Goal: Check status

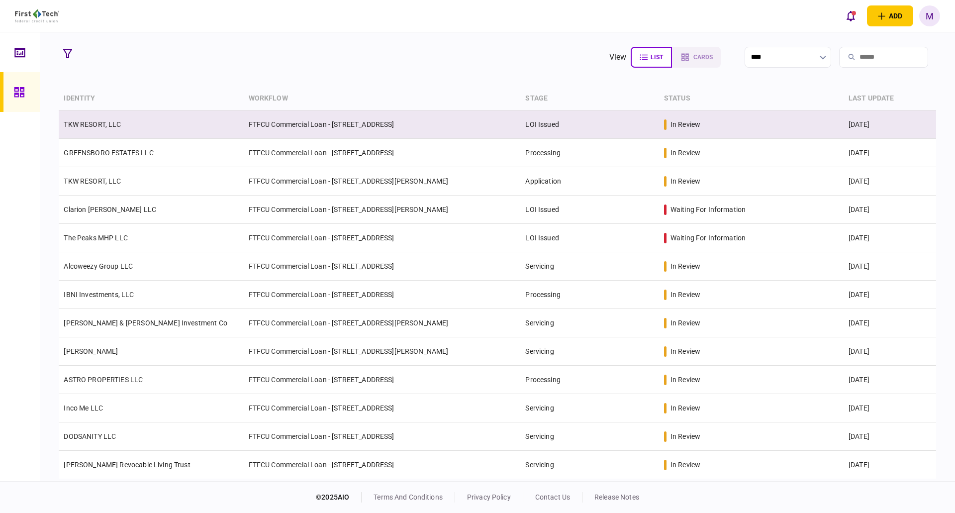
click at [251, 129] on td "FTFCU Commercial Loan - [STREET_ADDRESS]" at bounding box center [382, 124] width 277 height 28
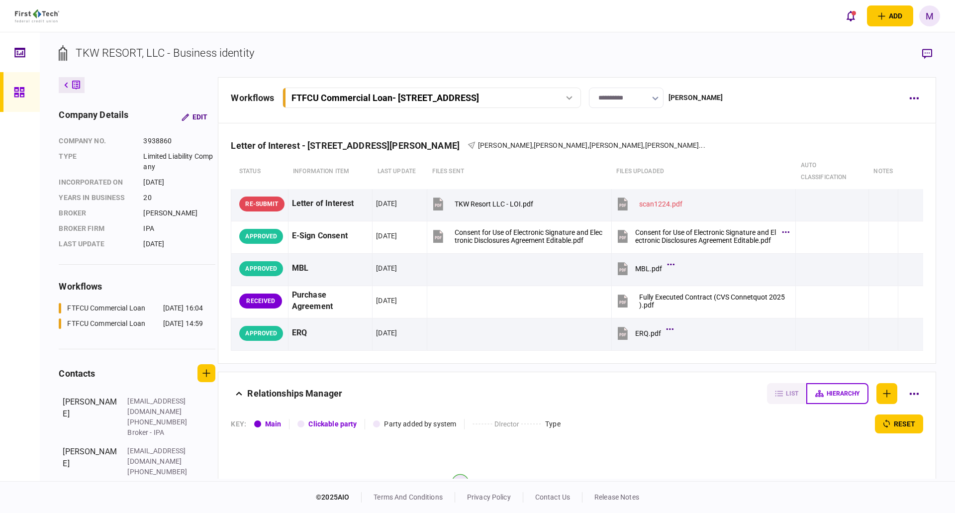
click at [34, 90] on link at bounding box center [20, 92] width 40 height 40
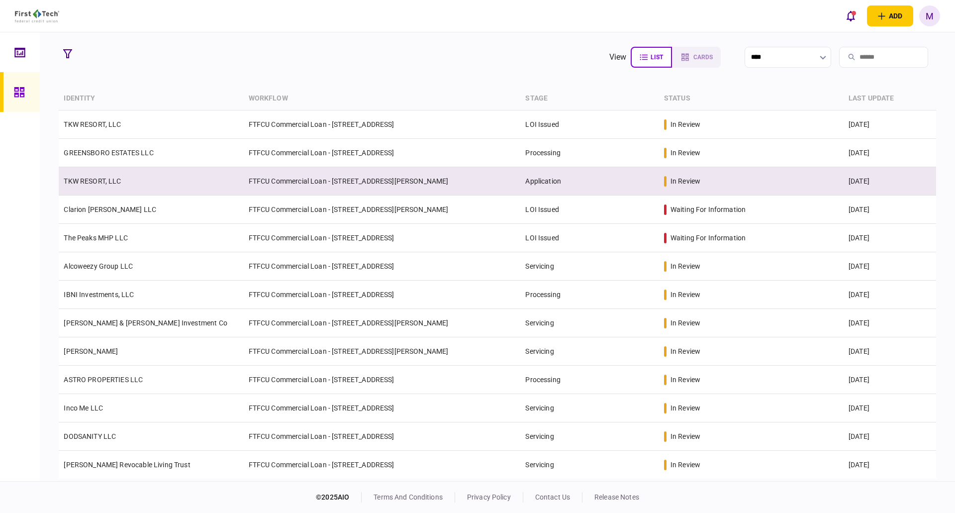
click at [119, 182] on link "TKW RESORT, LLC" at bounding box center [92, 181] width 57 height 8
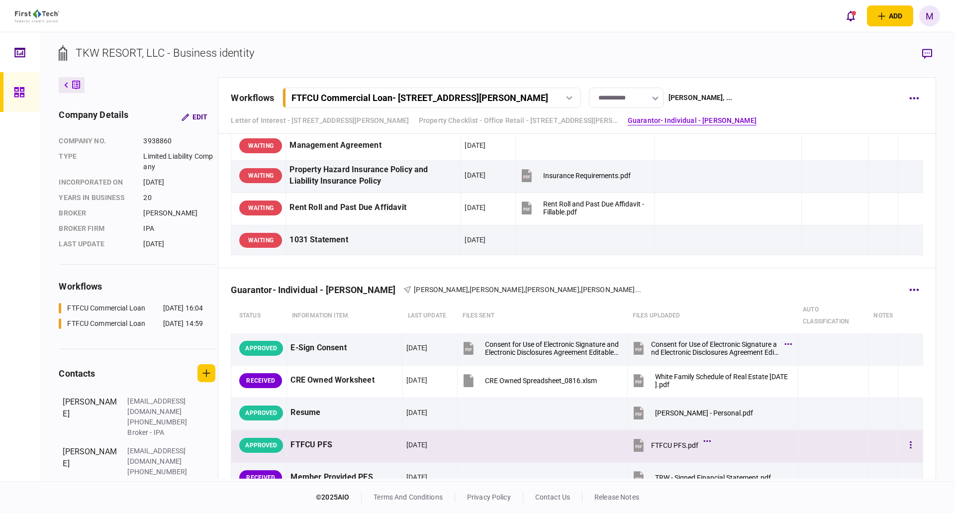
scroll to position [1161, 0]
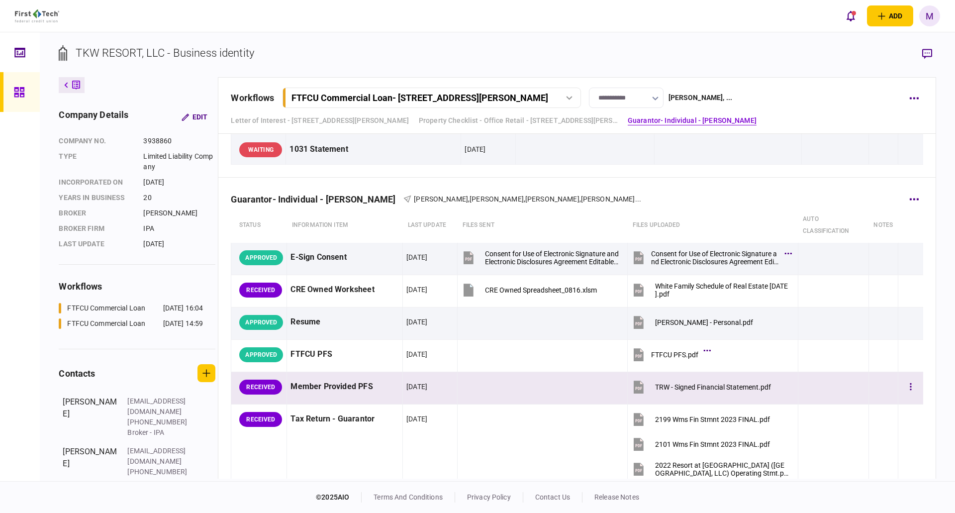
click at [636, 389] on icon at bounding box center [639, 388] width 6 height 3
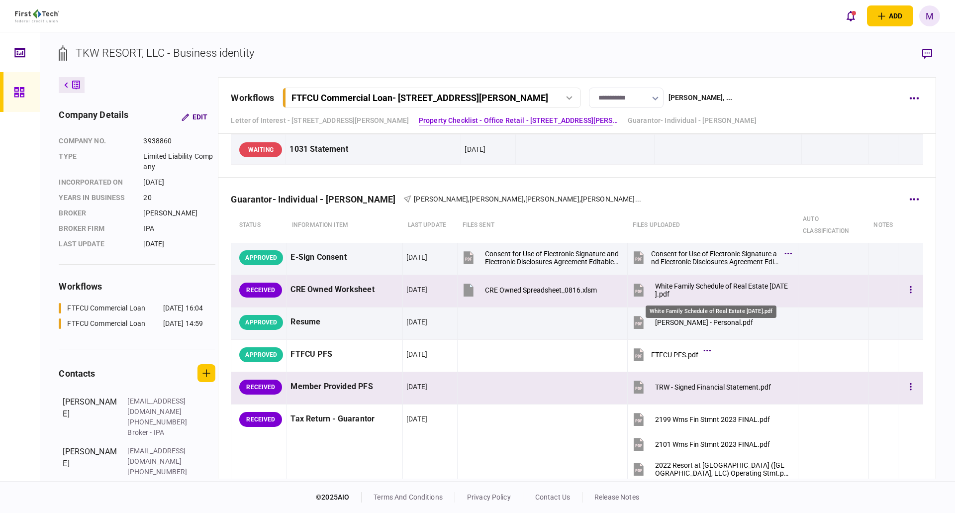
click at [655, 283] on div "White Family Schedule of Real Estate [DATE].pdf" at bounding box center [722, 290] width 134 height 16
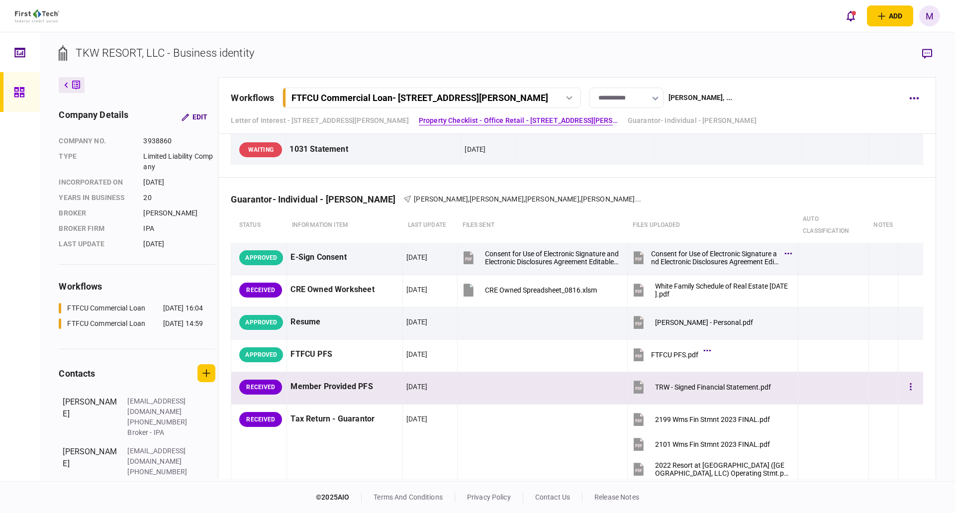
click at [12, 95] on link at bounding box center [20, 92] width 40 height 40
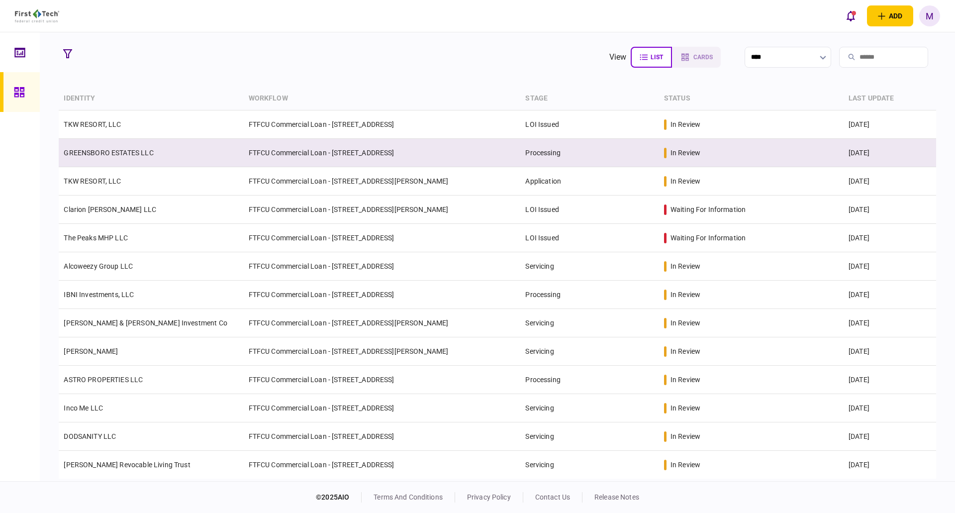
click at [146, 159] on td "GREENSBORO ESTATES LLC" at bounding box center [151, 153] width 185 height 28
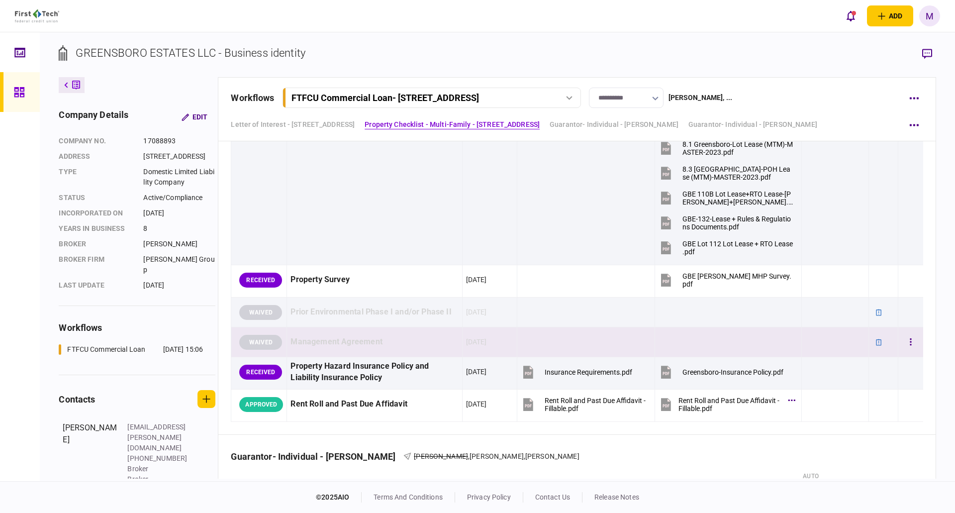
scroll to position [1045, 0]
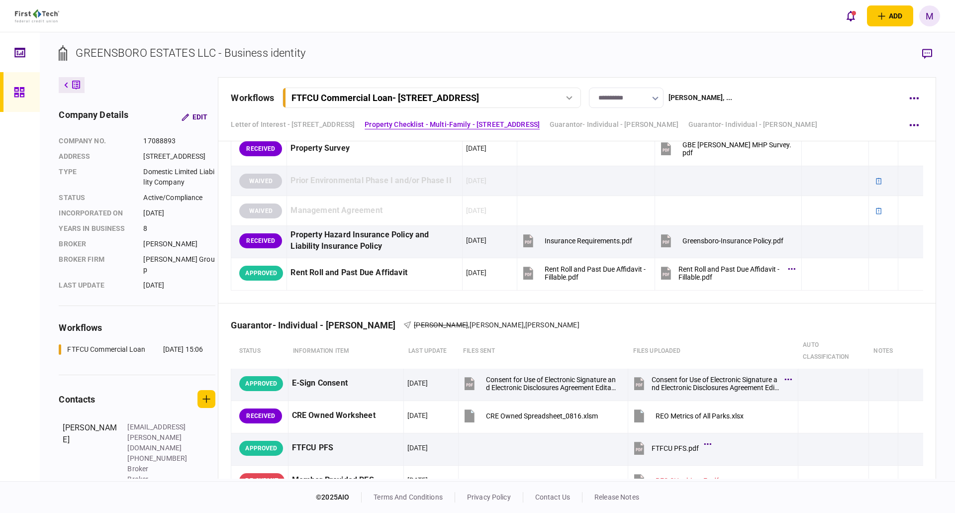
click at [758, 131] on div "Letter of Interest - 1770 Allens Circle Greensboro [GEOGRAPHIC_DATA] Property C…" at bounding box center [577, 124] width 692 height 18
click at [759, 128] on link "Guarantor- Individual - [PERSON_NAME]" at bounding box center [753, 124] width 129 height 10
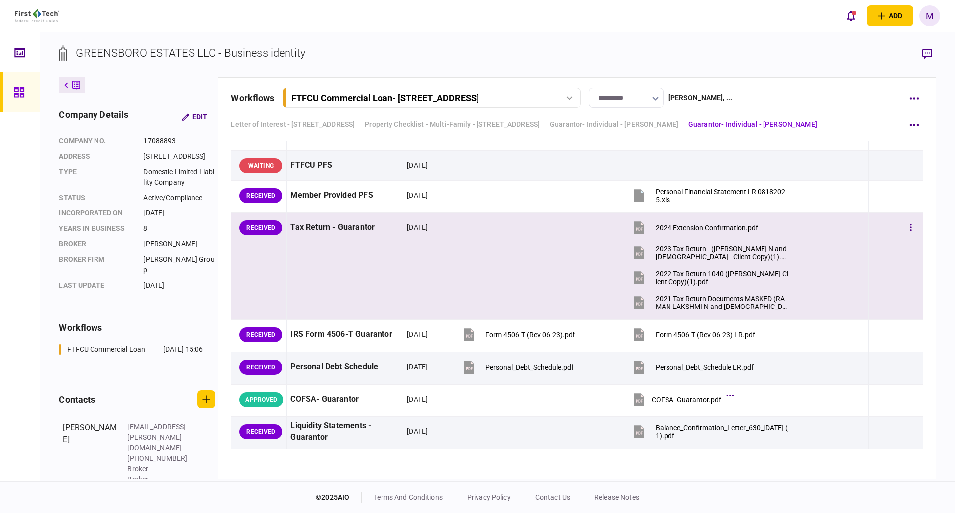
scroll to position [2428, 0]
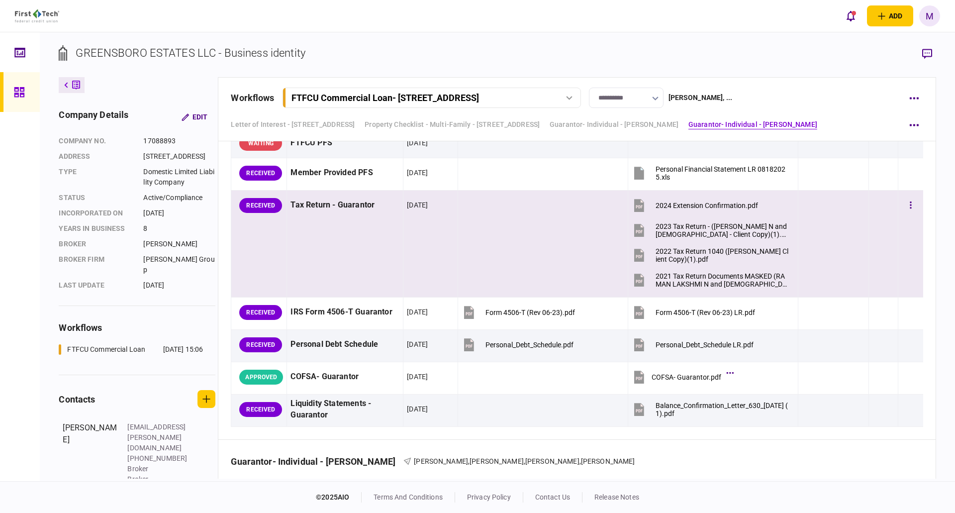
click at [636, 281] on icon at bounding box center [639, 281] width 6 height 3
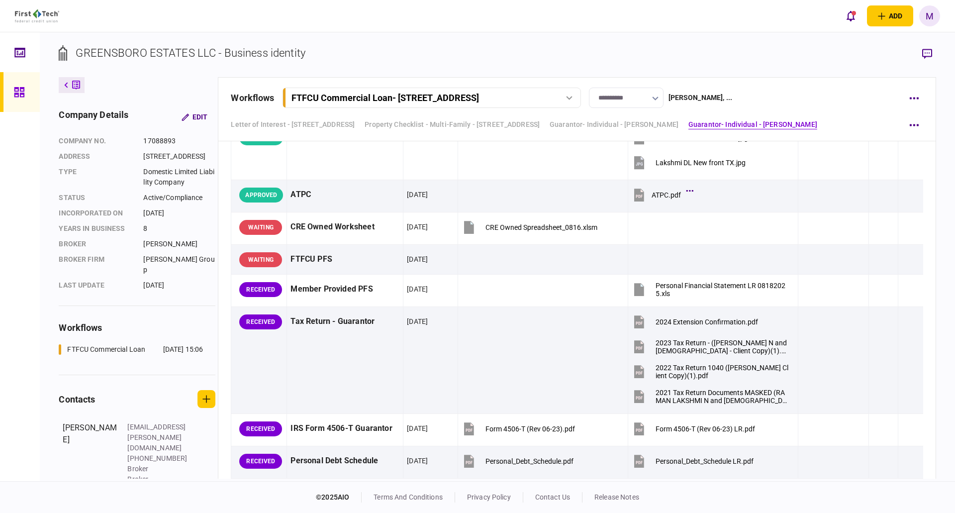
click at [408, 55] on section "GREENSBORO ESTATES LLC - Business identity" at bounding box center [497, 61] width 877 height 32
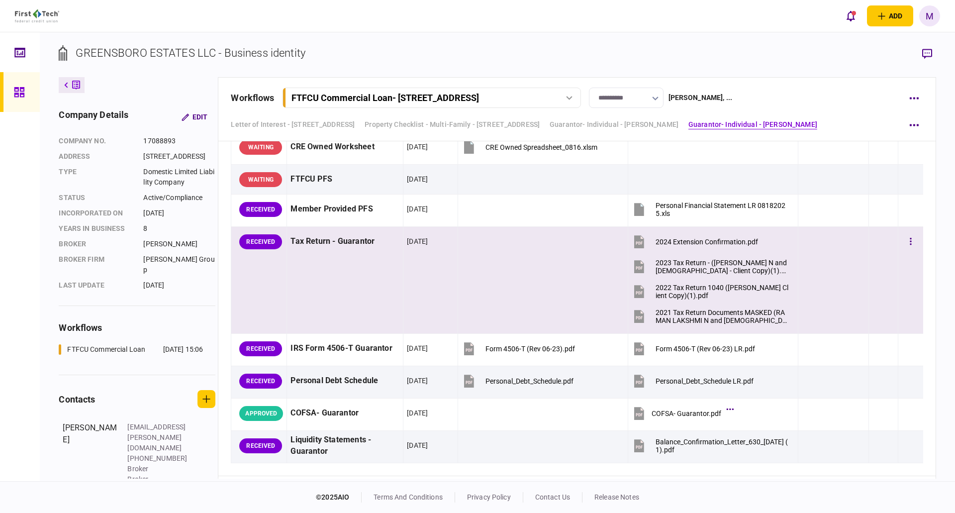
scroll to position [2428, 0]
